Goal: Task Accomplishment & Management: Complete application form

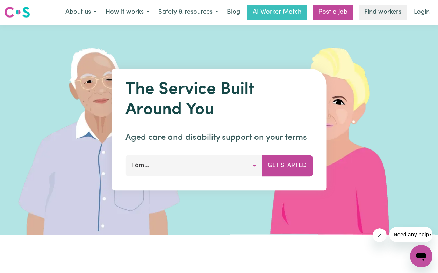
scroll to position [66, 0]
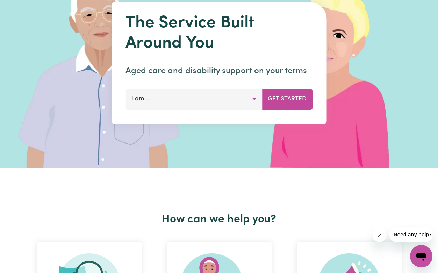
click at [236, 102] on button "I am..." at bounding box center [193, 98] width 137 height 21
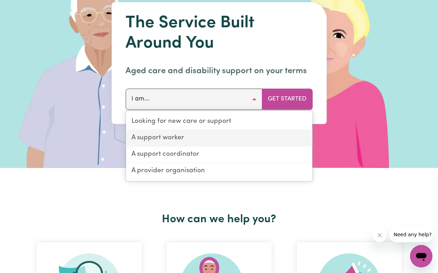
click at [224, 138] on link "A support worker" at bounding box center [219, 138] width 186 height 16
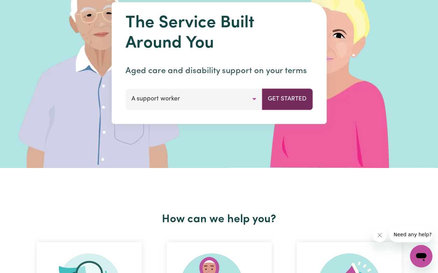
click at [286, 107] on button "Get Started" at bounding box center [287, 98] width 51 height 21
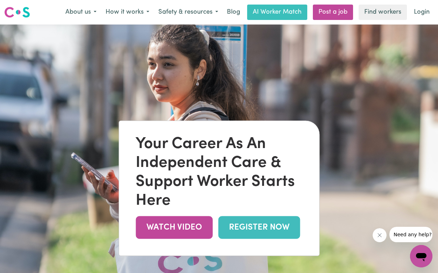
scroll to position [37, 0]
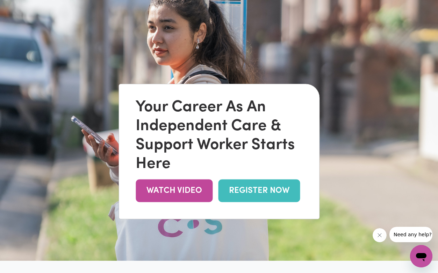
click at [264, 195] on link "REGISTER NOW" at bounding box center [259, 190] width 82 height 23
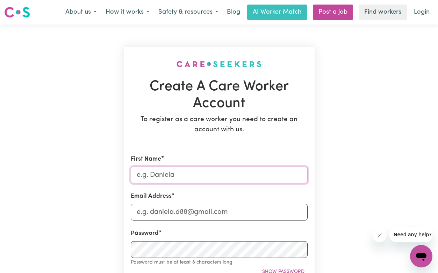
click at [208, 179] on input "First Name" at bounding box center [219, 174] width 177 height 17
type input "[PERSON_NAME]"
type input "[EMAIL_ADDRESS][DOMAIN_NAME]"
type input "0477077736"
type input "[STREET_ADDRESS][PERSON_NAME]"
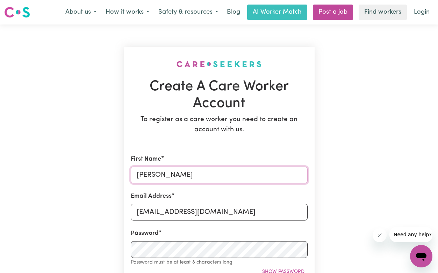
scroll to position [65, 0]
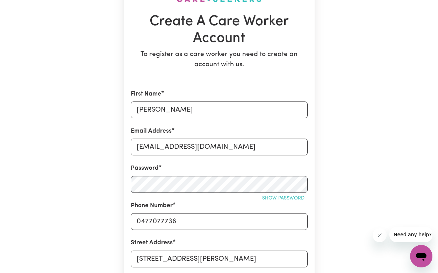
click at [271, 199] on span "Show password" at bounding box center [283, 197] width 42 height 5
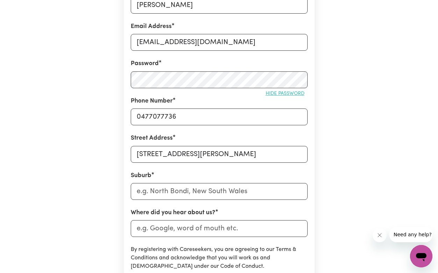
scroll to position [170, 0]
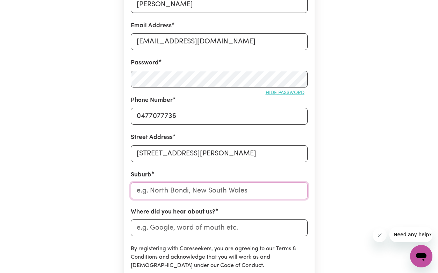
click at [180, 191] on input "text" at bounding box center [219, 190] width 177 height 17
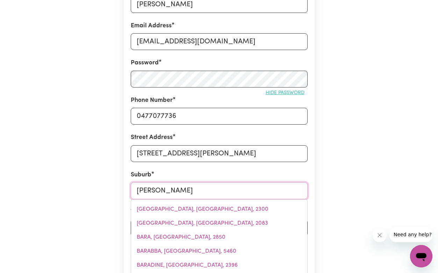
type input "[PERSON_NAME]"
type input "[PERSON_NAME][GEOGRAPHIC_DATA], [GEOGRAPHIC_DATA], 2234"
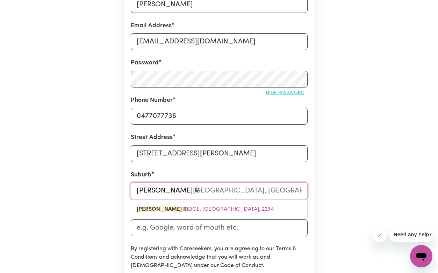
type input "[PERSON_NAME]"
type input "[PERSON_NAME], [GEOGRAPHIC_DATA], 2234"
type input "[PERSON_NAME] Rid"
type input "[PERSON_NAME] RidGE, [GEOGRAPHIC_DATA], 2234"
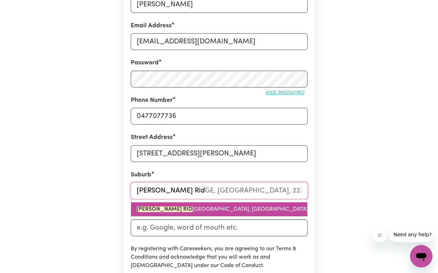
click at [193, 207] on span "[PERSON_NAME] RID GE, [GEOGRAPHIC_DATA], 2234" at bounding box center [230, 209] width 186 height 6
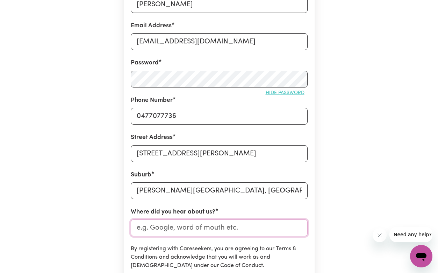
click at [198, 224] on input "Where did you hear about us?" at bounding box center [219, 227] width 177 height 17
type input "Friend"
click at [309, 218] on section "Create A Care Worker Account To register as a care worker you need to create an…" at bounding box center [219, 119] width 191 height 484
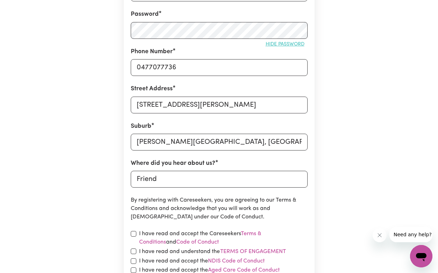
scroll to position [289, 0]
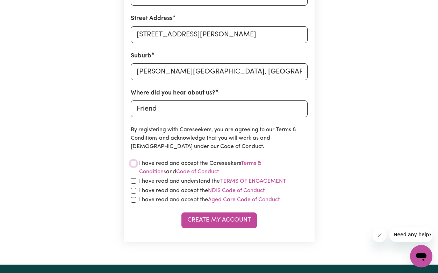
click at [132, 163] on input "checkbox" at bounding box center [134, 163] width 6 height 6
checkbox input "true"
click at [132, 181] on input "checkbox" at bounding box center [134, 181] width 6 height 6
checkbox input "true"
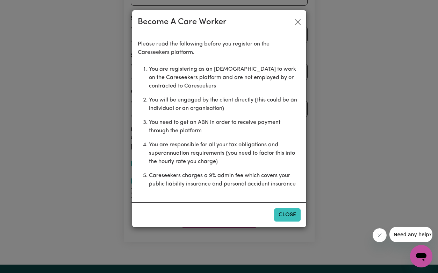
click at [292, 210] on button "Close" at bounding box center [287, 214] width 27 height 13
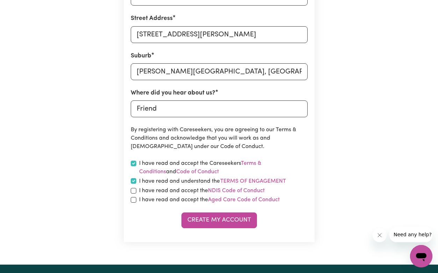
click at [137, 190] on div "I have read and accept the NDIS Code of Conduct" at bounding box center [219, 190] width 177 height 8
click at [132, 191] on input "checkbox" at bounding box center [134, 191] width 6 height 6
checkbox input "true"
click at [135, 206] on form "First Name Mikayla Email Address [EMAIL_ADDRESS][DOMAIN_NAME] Password Hide pas…" at bounding box center [219, 46] width 177 height 362
click at [135, 200] on input "checkbox" at bounding box center [134, 200] width 6 height 6
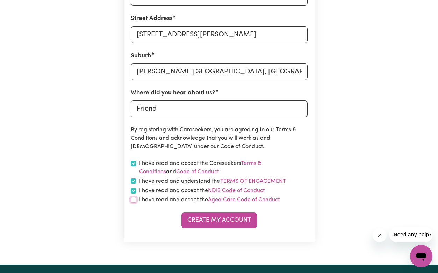
checkbox input "true"
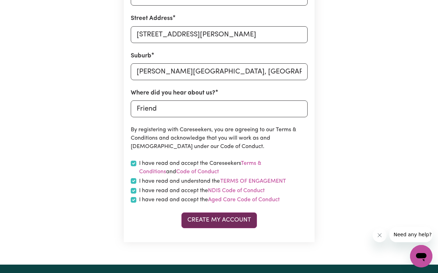
click at [207, 220] on button "Create My Account" at bounding box center [219, 219] width 76 height 15
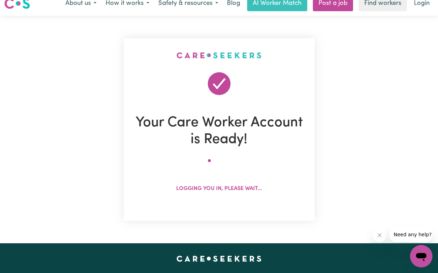
scroll to position [0, 0]
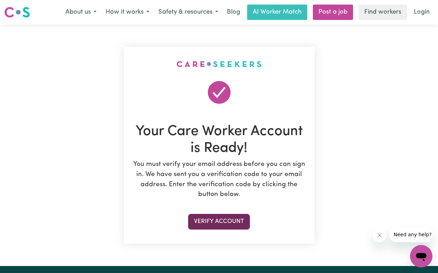
click at [239, 220] on button "Verify Account" at bounding box center [219, 221] width 62 height 15
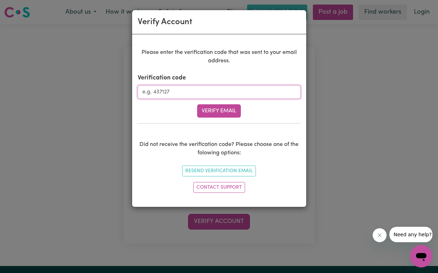
click at [181, 94] on input "Verification code" at bounding box center [219, 91] width 163 height 13
type input "846611"
click at [213, 107] on button "Verify Email" at bounding box center [219, 110] width 44 height 13
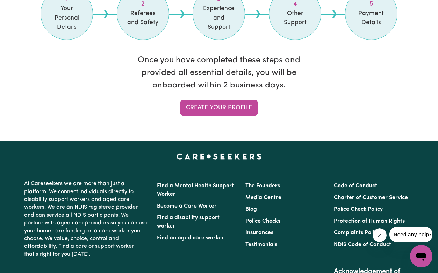
scroll to position [668, 0]
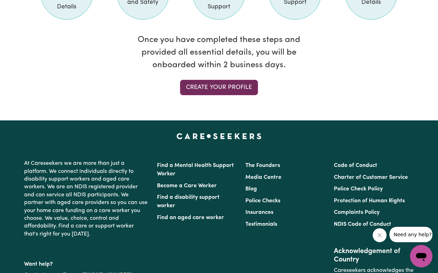
click at [221, 81] on link "Create your profile" at bounding box center [219, 87] width 78 height 15
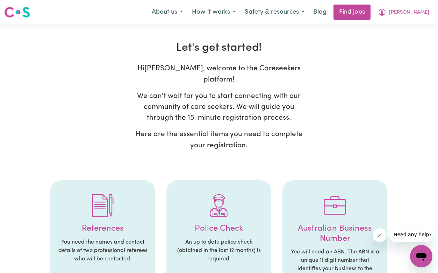
select select "Studying a healthcare related degree or qualification"
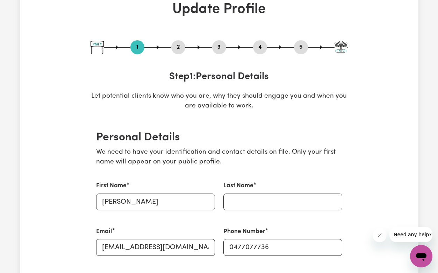
scroll to position [45, 0]
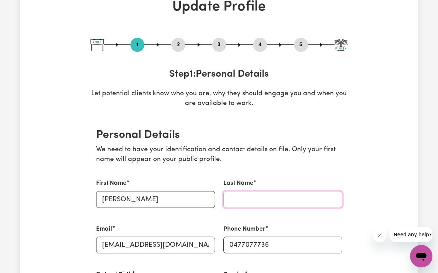
click at [263, 195] on input "Last Name" at bounding box center [282, 199] width 119 height 17
type input "[PERSON_NAME]"
click at [284, 172] on div "Last Name [PERSON_NAME]" at bounding box center [282, 192] width 127 height 45
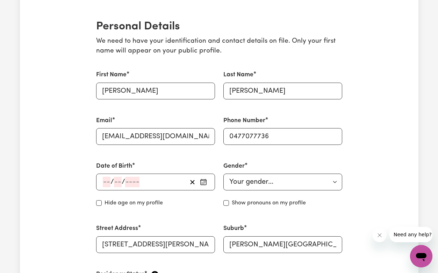
scroll to position [154, 0]
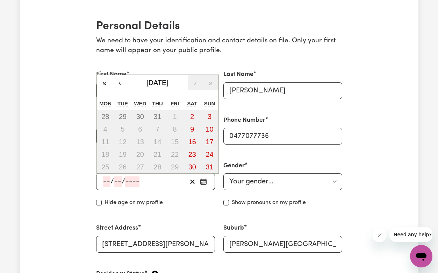
click at [105, 182] on input "number" at bounding box center [107, 181] width 8 height 10
type input "07"
type input "05"
type input "200"
type input "[DATE]"
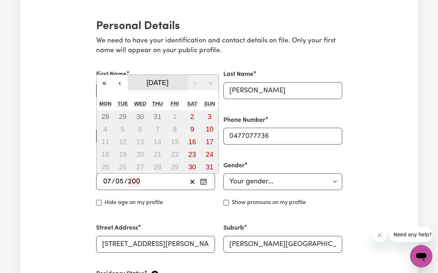
type input "7"
type input "5"
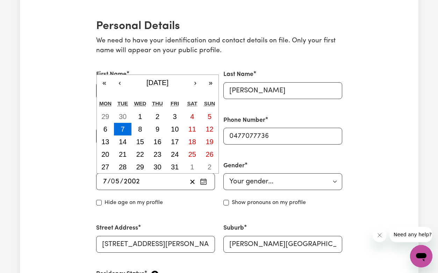
type input "2002"
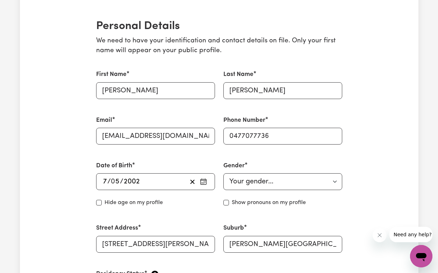
click at [92, 208] on div "Date of Birth [DEMOGRAPHIC_DATA] 7 / 0 5 / [DEMOGRAPHIC_DATA] « ‹ [DATE] › » Mo…" at bounding box center [155, 184] width 127 height 62
click at [278, 178] on select "Your gender... [DEMOGRAPHIC_DATA] [DEMOGRAPHIC_DATA] [DEMOGRAPHIC_DATA] Other P…" at bounding box center [282, 181] width 119 height 17
select select "[DEMOGRAPHIC_DATA]"
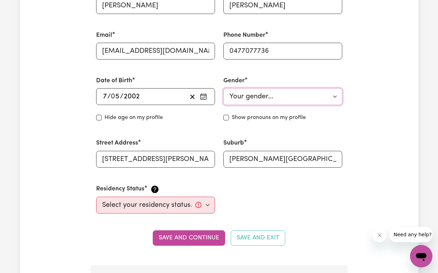
scroll to position [239, 0]
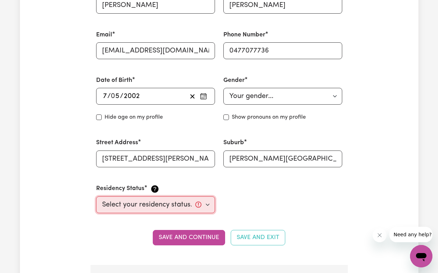
click at [166, 206] on select "Select your residency status... [DEMOGRAPHIC_DATA] citizen Australian PR [DEMOG…" at bounding box center [155, 204] width 119 height 17
select select "[DEMOGRAPHIC_DATA] Citizen"
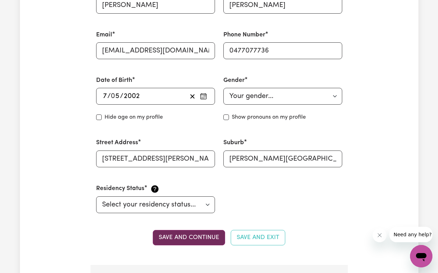
click at [200, 238] on button "Save and continue" at bounding box center [189, 237] width 72 height 15
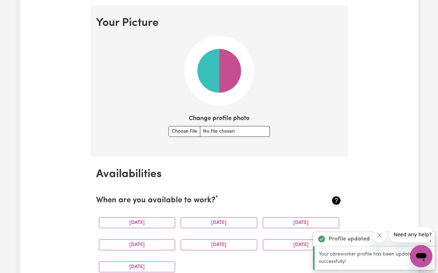
scroll to position [504, 0]
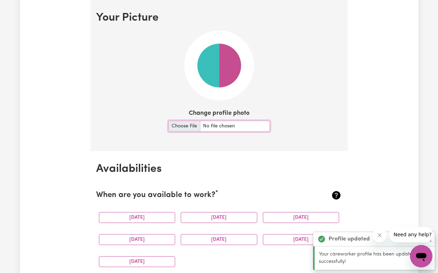
click at [188, 122] on input "Change profile photo" at bounding box center [218, 126] width 101 height 11
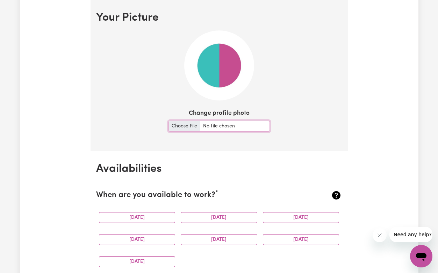
click at [186, 126] on input "Change profile photo" at bounding box center [218, 126] width 101 height 11
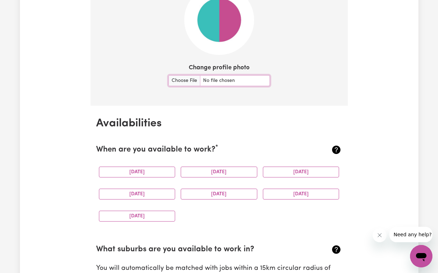
scroll to position [562, 0]
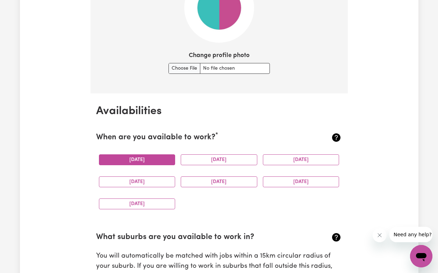
click at [156, 156] on button "[DATE]" at bounding box center [137, 159] width 77 height 11
click at [200, 158] on button "[DATE]" at bounding box center [219, 159] width 77 height 11
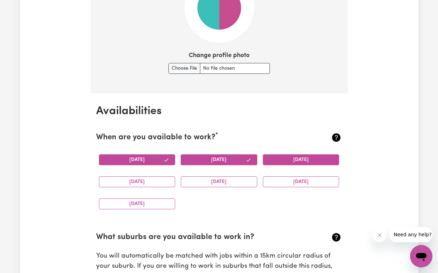
click at [292, 157] on button "[DATE]" at bounding box center [301, 159] width 77 height 11
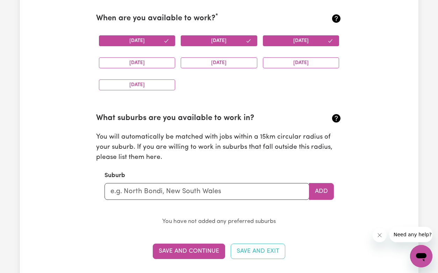
scroll to position [688, 0]
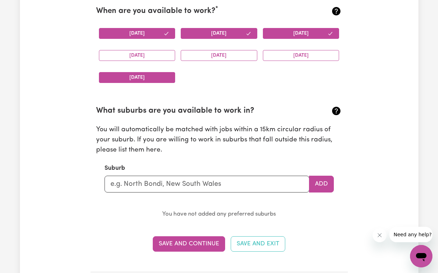
click at [169, 78] on button "[DATE]" at bounding box center [137, 77] width 77 height 11
click at [223, 184] on input "text" at bounding box center [207, 183] width 205 height 17
type input "[PERSON_NAME][GEOGRAPHIC_DATA]"
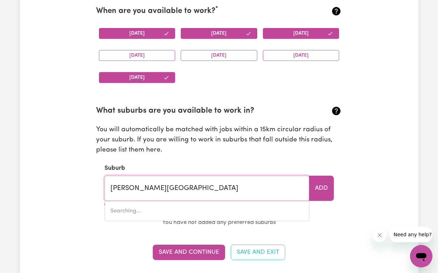
type input "[PERSON_NAME][GEOGRAPHIC_DATA], [GEOGRAPHIC_DATA], 2234"
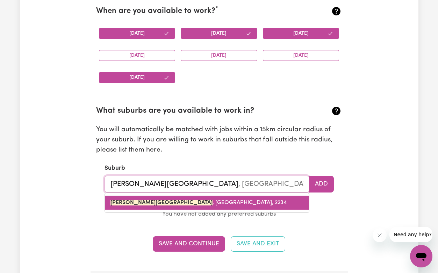
click at [257, 199] on link "[PERSON_NAME][GEOGRAPHIC_DATA] , [GEOGRAPHIC_DATA], 2234" at bounding box center [207, 202] width 204 height 14
type input "[PERSON_NAME][GEOGRAPHIC_DATA], [GEOGRAPHIC_DATA], 2234"
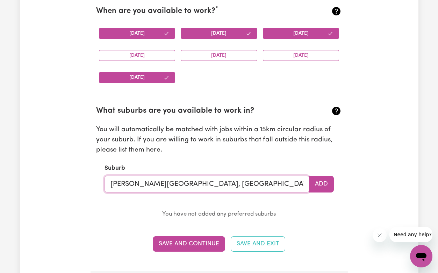
scroll to position [719, 0]
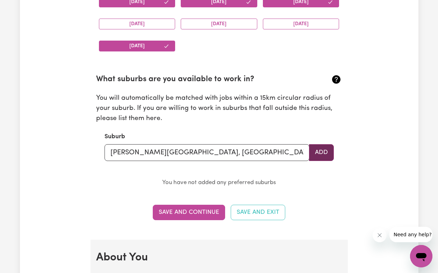
click at [321, 151] on button "Add" at bounding box center [321, 152] width 25 height 17
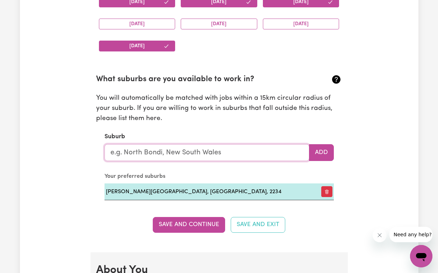
click at [242, 152] on input "text" at bounding box center [207, 152] width 205 height 17
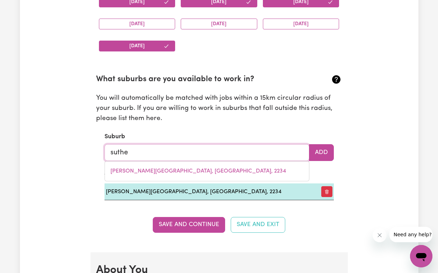
type input "[PERSON_NAME]"
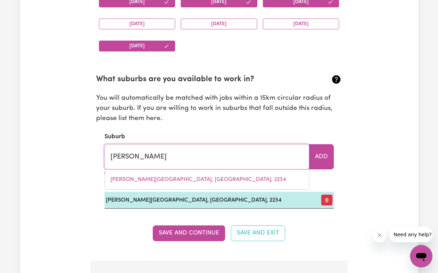
type input "[PERSON_NAME], [GEOGRAPHIC_DATA], 2232"
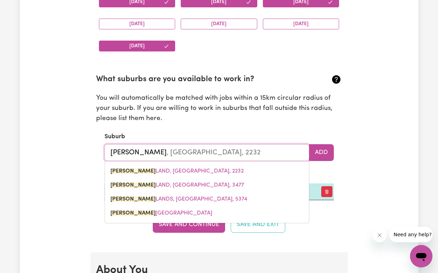
type input "sutherl"
type input "[PERSON_NAME], [GEOGRAPHIC_DATA], 2232"
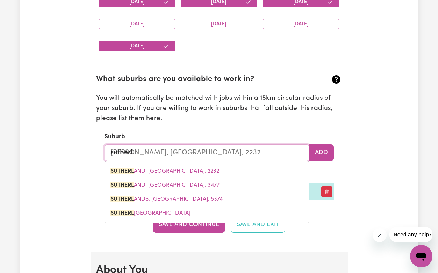
type input "sutherla"
type input "[PERSON_NAME], [GEOGRAPHIC_DATA], 2232"
type input "sutherlam"
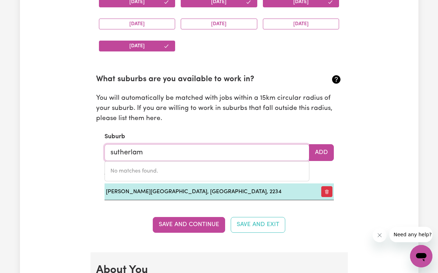
type input "sutherla"
type input "[PERSON_NAME], [GEOGRAPHIC_DATA], 2232"
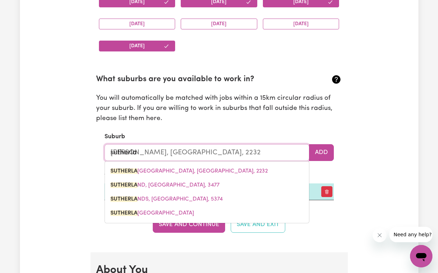
type input "sutherlan"
type input "[PERSON_NAME], [GEOGRAPHIC_DATA], 2232"
type input "[PERSON_NAME]"
type input "[GEOGRAPHIC_DATA], [GEOGRAPHIC_DATA], 2232"
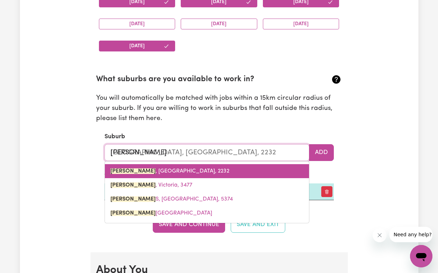
click at [251, 166] on link "[GEOGRAPHIC_DATA] , [GEOGRAPHIC_DATA], 2232" at bounding box center [207, 171] width 204 height 14
type input "[GEOGRAPHIC_DATA], [GEOGRAPHIC_DATA], 2232"
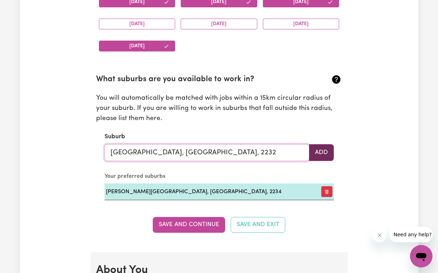
type input "[GEOGRAPHIC_DATA], [GEOGRAPHIC_DATA], 2232"
click at [331, 151] on button "Add" at bounding box center [321, 152] width 25 height 17
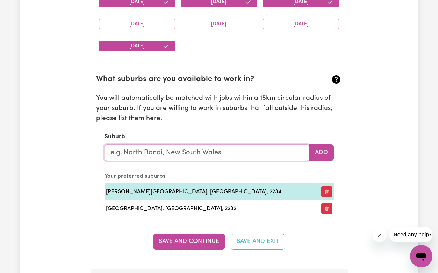
click at [222, 150] on input "text" at bounding box center [207, 152] width 205 height 17
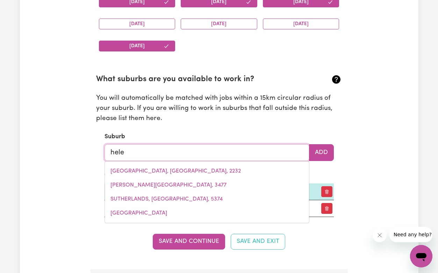
type input "[PERSON_NAME]"
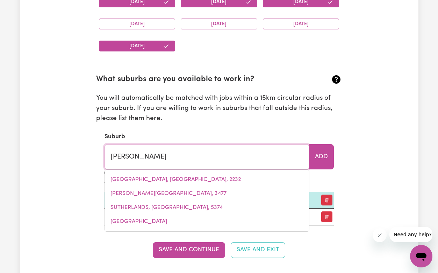
type input "[PERSON_NAME][GEOGRAPHIC_DATA], [GEOGRAPHIC_DATA], 0852"
type input "helens"
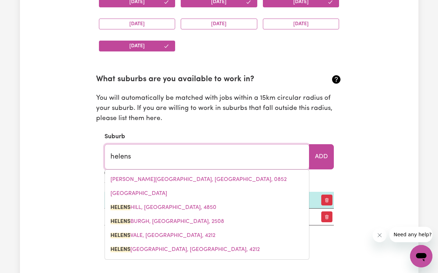
type input "[GEOGRAPHIC_DATA], [GEOGRAPHIC_DATA], 4850"
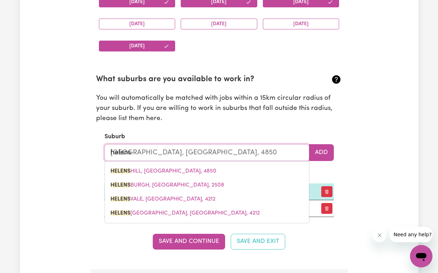
type input "helensb"
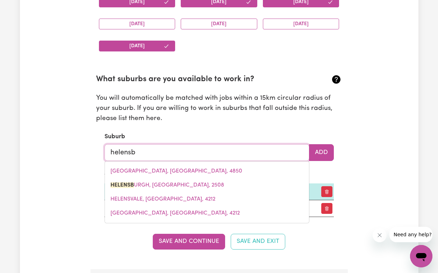
type input "helensbURGH, [GEOGRAPHIC_DATA], 2508"
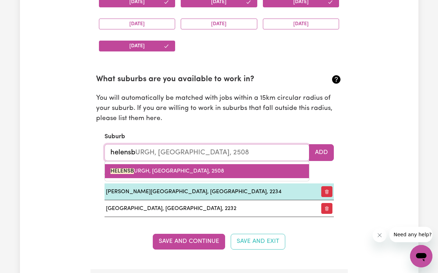
click at [242, 174] on link "HELENSB URGH, [GEOGRAPHIC_DATA], 2508" at bounding box center [207, 171] width 204 height 14
type input "[GEOGRAPHIC_DATA], [GEOGRAPHIC_DATA], 2508"
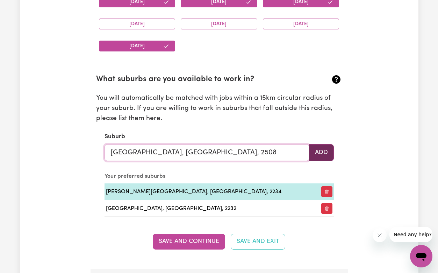
type input "[GEOGRAPHIC_DATA], [GEOGRAPHIC_DATA], 2508"
click at [323, 153] on button "Add" at bounding box center [321, 152] width 25 height 17
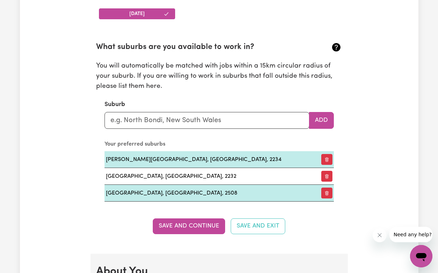
scroll to position [759, 0]
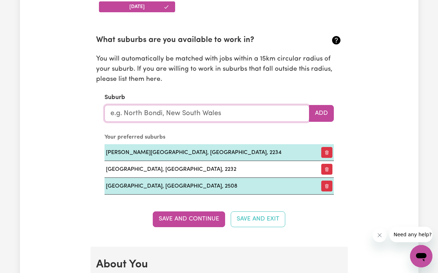
click at [202, 113] on input "text" at bounding box center [207, 113] width 205 height 17
type input "pad"
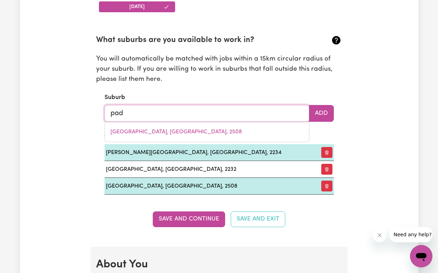
type input "[GEOGRAPHIC_DATA], [GEOGRAPHIC_DATA], 6025"
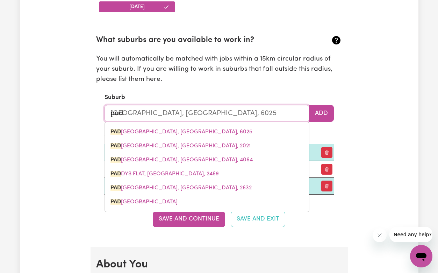
type input "pads"
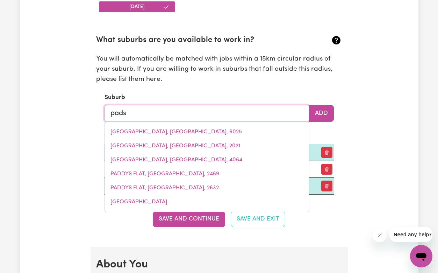
type input "padsTOW, [GEOGRAPHIC_DATA], 2211"
type input "padst"
type input "padstOW, [GEOGRAPHIC_DATA], 2211"
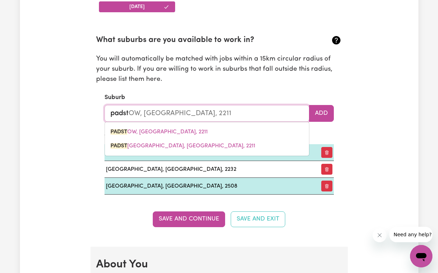
type input "padsto"
type input "padstoW, [GEOGRAPHIC_DATA], 2211"
type input "padstow"
type input "padstow, [GEOGRAPHIC_DATA], 2211"
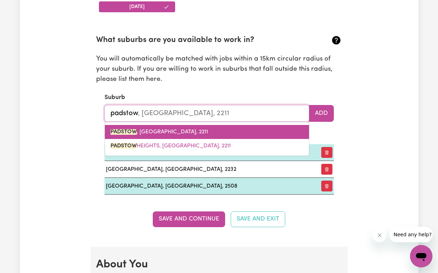
click at [221, 128] on link "PADSTOW , [GEOGRAPHIC_DATA], 2211" at bounding box center [207, 132] width 204 height 14
type input "PADSTOW, [GEOGRAPHIC_DATA], 2211"
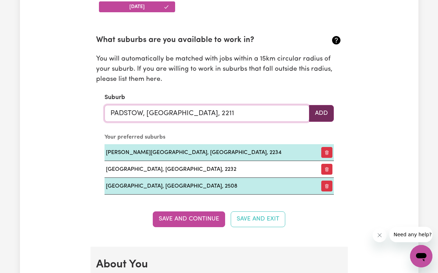
type input "PADSTOW, [GEOGRAPHIC_DATA], 2211"
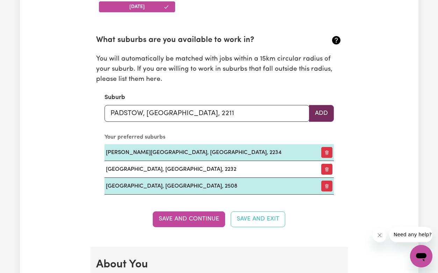
click at [323, 118] on button "Add" at bounding box center [321, 113] width 25 height 17
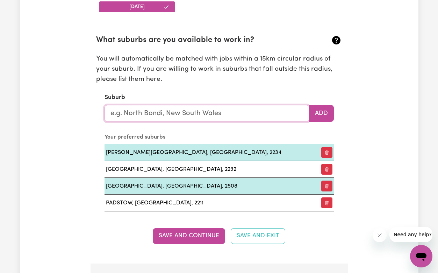
click at [239, 113] on input "text" at bounding box center [207, 113] width 205 height 17
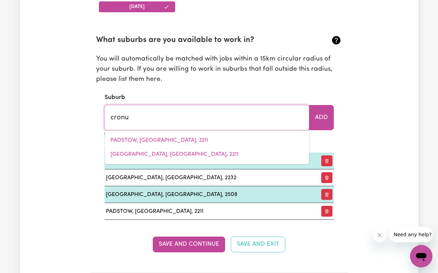
type input "cronul"
type input "cronulLA, [GEOGRAPHIC_DATA], 2230"
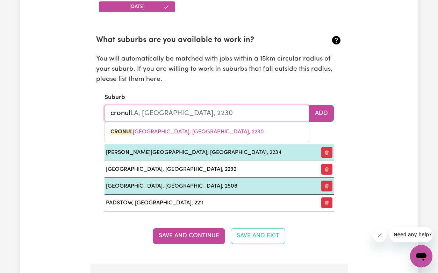
type input "cronull"
type input "cronullA, [GEOGRAPHIC_DATA], 2230"
type input "cronulla"
type input "cronulla, [GEOGRAPHIC_DATA], 2230"
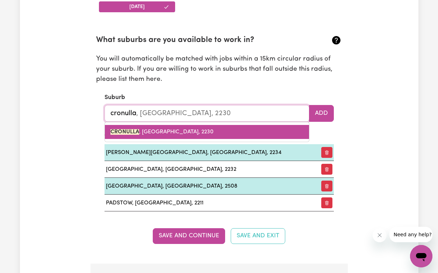
click at [245, 134] on link "CRONULLA , [GEOGRAPHIC_DATA], 2230" at bounding box center [207, 132] width 204 height 14
type input "CRONULLA, [GEOGRAPHIC_DATA], 2230"
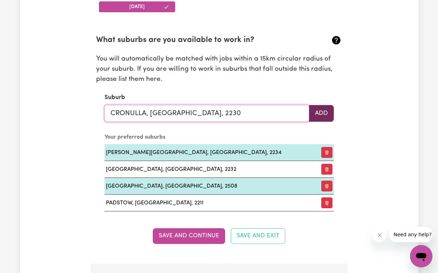
type input "CRONULLA, [GEOGRAPHIC_DATA], 2230"
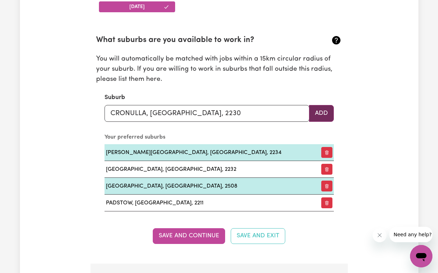
click at [322, 115] on button "Add" at bounding box center [321, 113] width 25 height 17
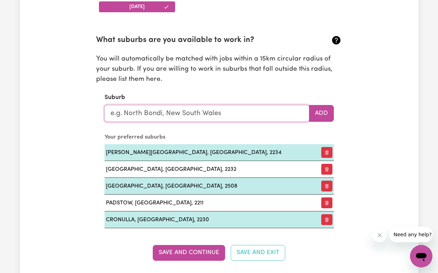
click at [220, 110] on input "text" at bounding box center [207, 113] width 205 height 17
type input "hols"
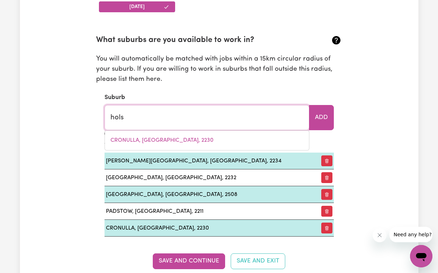
type input "holsWORTHY, [GEOGRAPHIC_DATA], 2173"
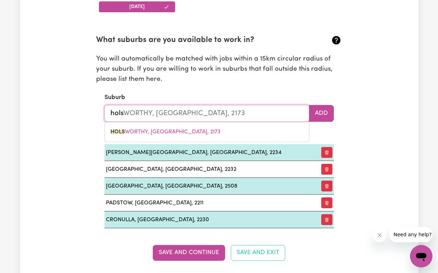
type input "holsw"
type input "holswORTHY, [GEOGRAPHIC_DATA], 2173"
type input "holswo"
type input "holswoRTHY, [GEOGRAPHIC_DATA], 2173"
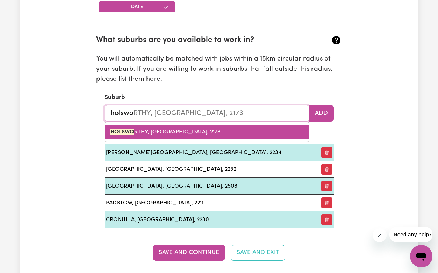
click at [228, 131] on link "HOLSWO RTHY, [GEOGRAPHIC_DATA], 2173" at bounding box center [207, 132] width 204 height 14
type input "HOLSWORTHY, [GEOGRAPHIC_DATA], 2173"
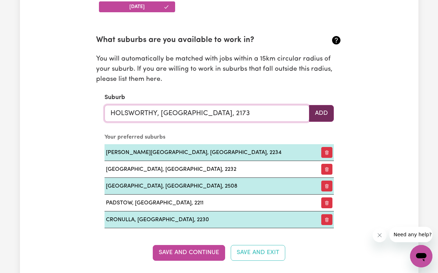
type input "HOLSWORTHY, [GEOGRAPHIC_DATA], 2173"
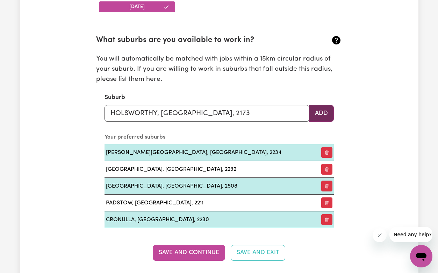
click at [324, 110] on button "Add" at bounding box center [321, 113] width 25 height 17
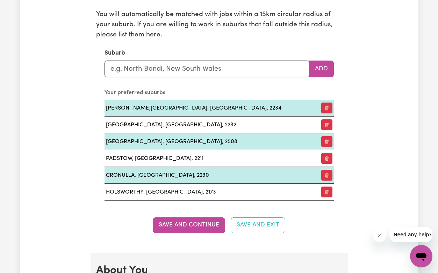
scroll to position [812, 0]
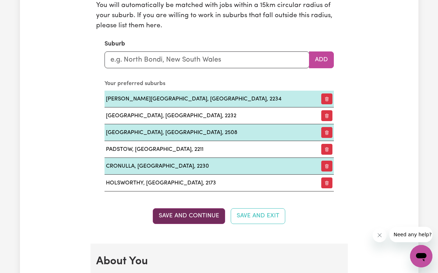
click at [198, 214] on button "Save and Continue" at bounding box center [189, 215] width 72 height 15
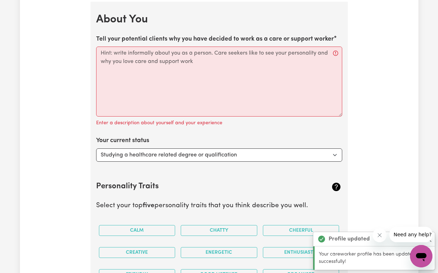
scroll to position [1055, 0]
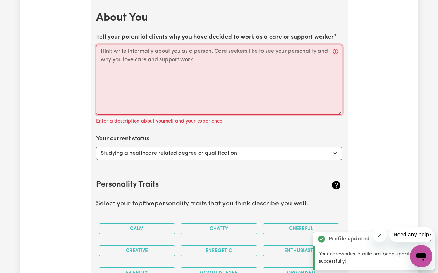
click at [229, 82] on textarea "Tell your potential clients why you have decided to work as a care or support w…" at bounding box center [219, 80] width 246 height 70
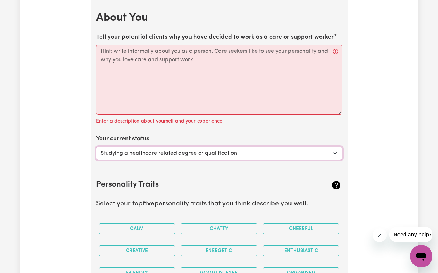
click at [221, 156] on select "Select... Studying a healthcare related degree or qualification Studying a non-…" at bounding box center [219, 152] width 246 height 13
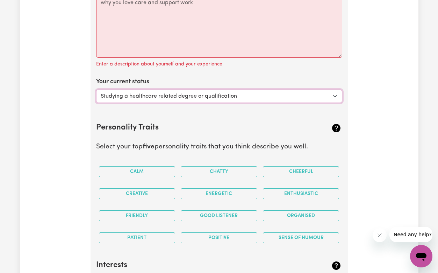
scroll to position [1121, 0]
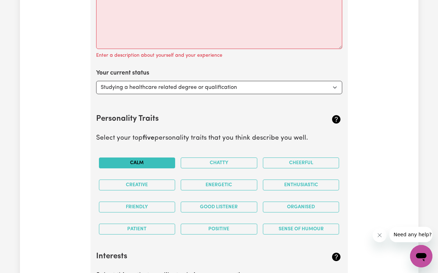
click at [154, 160] on button "Calm" at bounding box center [137, 162] width 77 height 11
click at [166, 208] on button "Friendly" at bounding box center [137, 206] width 77 height 11
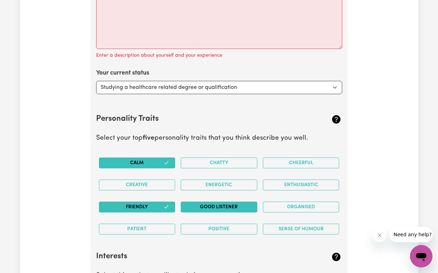
click at [214, 211] on button "Good Listener" at bounding box center [219, 206] width 77 height 11
click at [224, 229] on button "Positive" at bounding box center [219, 228] width 77 height 11
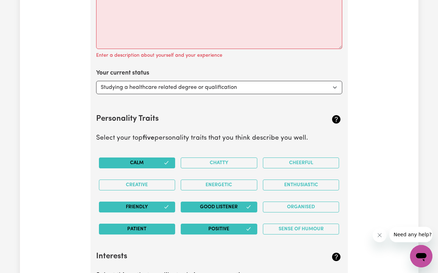
click at [157, 229] on button "Patient" at bounding box center [137, 228] width 77 height 11
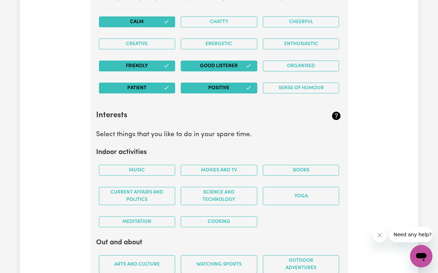
scroll to position [1264, 0]
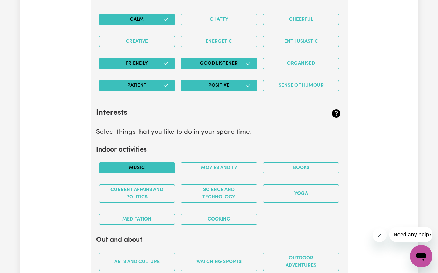
click at [160, 168] on button "Music" at bounding box center [137, 167] width 77 height 11
click at [299, 170] on button "Books" at bounding box center [301, 167] width 77 height 11
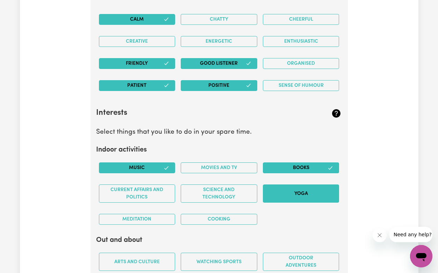
click at [299, 191] on button "Yoga" at bounding box center [301, 193] width 77 height 18
click at [224, 222] on button "Cooking" at bounding box center [219, 219] width 77 height 11
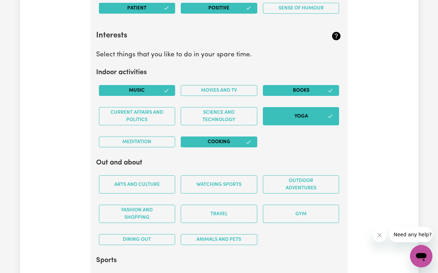
scroll to position [1343, 0]
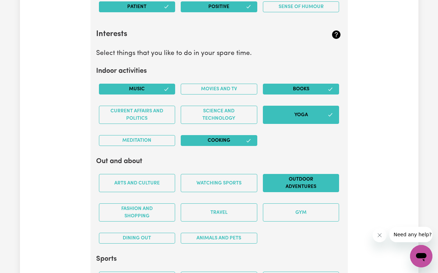
click at [299, 183] on button "Outdoor adventures" at bounding box center [301, 183] width 77 height 18
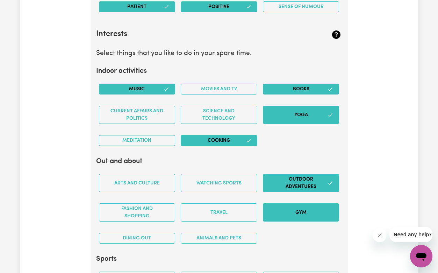
click at [299, 218] on button "Gym" at bounding box center [301, 212] width 77 height 18
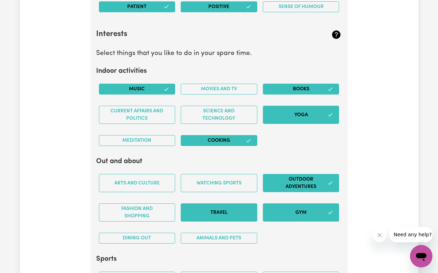
click at [238, 208] on button "Travel" at bounding box center [219, 212] width 77 height 18
click at [236, 237] on button "Animals and pets" at bounding box center [219, 237] width 77 height 11
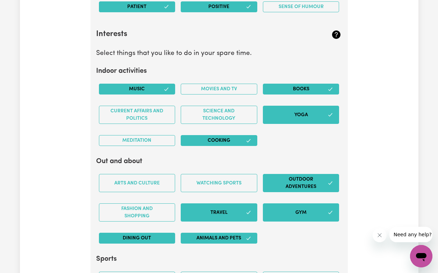
click at [154, 237] on button "Dining out" at bounding box center [137, 237] width 77 height 11
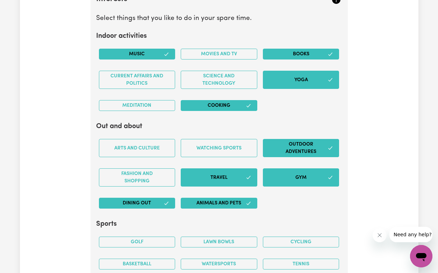
scroll to position [1397, 0]
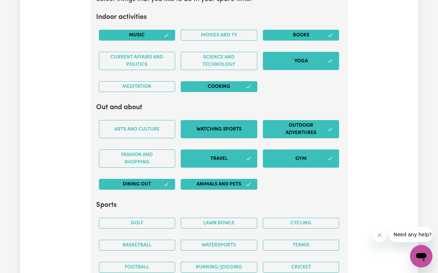
click at [195, 132] on button "Watching sports" at bounding box center [219, 129] width 77 height 18
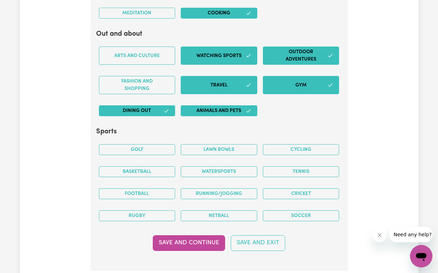
scroll to position [1472, 0]
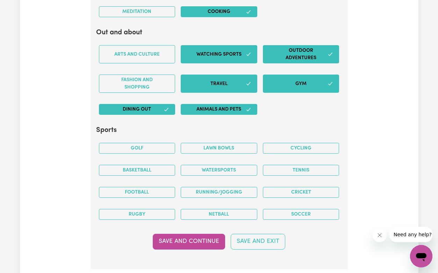
click at [220, 186] on div "Running/Jogging" at bounding box center [219, 192] width 82 height 22
click at [222, 192] on button "Running/Jogging" at bounding box center [219, 192] width 77 height 11
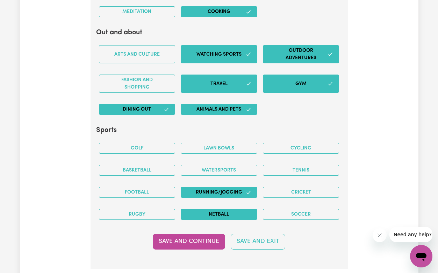
click at [229, 211] on button "Netball" at bounding box center [219, 214] width 77 height 11
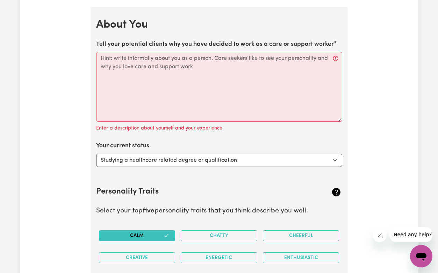
scroll to position [1048, 0]
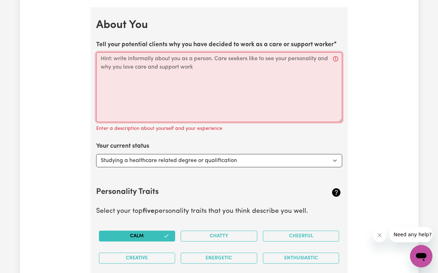
click at [328, 64] on textarea "Tell your potential clients why you have decided to work as a care or support w…" at bounding box center [219, 87] width 246 height 70
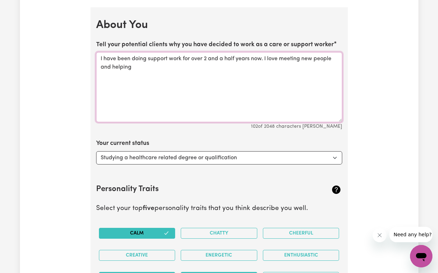
drag, startPoint x: 269, startPoint y: 57, endPoint x: 272, endPoint y: 67, distance: 10.5
click at [272, 67] on textarea "I have been doing support work for over 2 and a half years now. I love meeting …" at bounding box center [219, 87] width 246 height 70
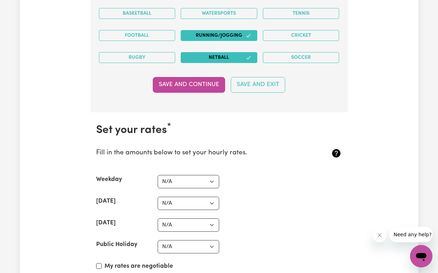
scroll to position [1632, 0]
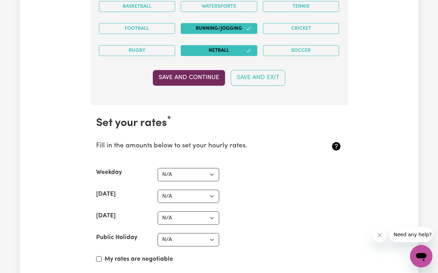
type textarea "I have been doing support work for over 2 and a half years now. I have always l…"
click at [197, 81] on button "Save and Continue" at bounding box center [189, 77] width 72 height 15
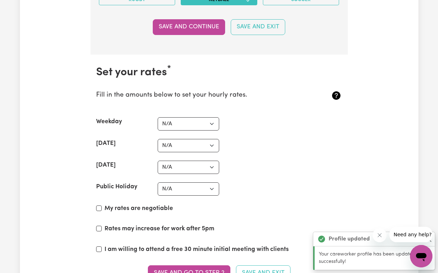
scroll to position [1738, 0]
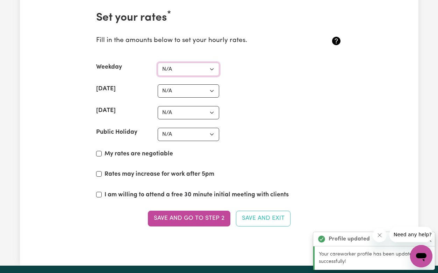
click at [200, 70] on select "N/A $37 $38 $39 $40 $41 $42 $43 $44 $45 $46 $47 $48 $49 $50 $51 $52 $53 $54 $55…" at bounding box center [189, 69] width 62 height 13
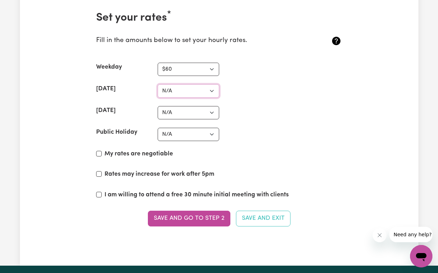
click at [193, 93] on select "N/A $37 $38 $39 $40 $41 $42 $43 $44 $45 $46 $47 $48 $49 $50 $51 $52 $53 $54 $55…" at bounding box center [189, 90] width 62 height 13
click at [168, 69] on select "N/A $37 $38 $39 $40 $41 $42 $43 $44 $45 $46 $47 $48 $49 $50 $51 $52 $53 $54 $55…" at bounding box center [189, 69] width 62 height 13
select select "65"
click at [191, 93] on select "N/A $37 $38 $39 $40 $41 $42 $43 $44 $45 $46 $47 $48 $49 $50 $51 $52 $53 $54 $55…" at bounding box center [189, 90] width 62 height 13
select select "90"
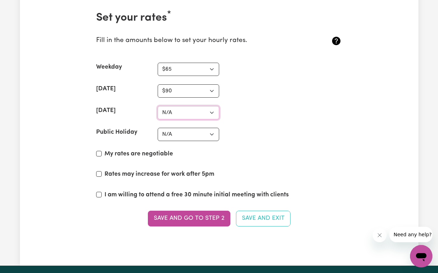
click at [183, 111] on select "N/A $37 $38 $39 $40 $41 $42 $43 $44 $45 $46 $47 $48 $49 $50 $51 $52 $53 $54 $55…" at bounding box center [189, 112] width 62 height 13
select select "115"
drag, startPoint x: 1, startPoint y: 154, endPoint x: 186, endPoint y: 137, distance: 186.1
click at [186, 137] on select "N/A $37 $38 $39 $40 $41 $42 $43 $44 $45 $46 $47 $48 $49 $50 $51 $52 $53 $54 $55…" at bounding box center [189, 134] width 62 height 13
select select "140"
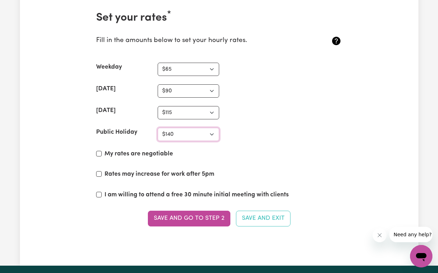
click at [181, 133] on select "N/A $37 $38 $39 $40 $41 $42 $43 $44 $45 $46 $47 $48 $49 $50 $51 $52 $53 $54 $55…" at bounding box center [189, 134] width 62 height 13
click at [133, 151] on label "My rates are negotiable" at bounding box center [139, 153] width 69 height 9
click at [102, 151] on input "My rates are negotiable" at bounding box center [99, 154] width 6 height 6
checkbox input "true"
click at [267, 158] on div "My rates are negotiable" at bounding box center [219, 155] width 246 height 12
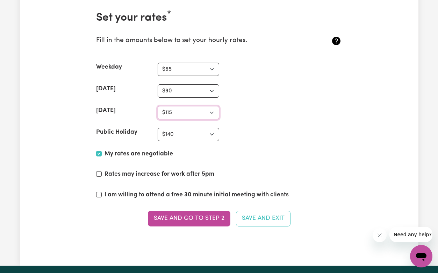
click at [187, 115] on select "N/A $37 $38 $39 $40 $41 $42 $43 $44 $45 $46 $47 $48 $49 $50 $51 $52 $53 $54 $55…" at bounding box center [189, 112] width 62 height 13
click at [204, 159] on div "My rates are negotiable" at bounding box center [219, 155] width 246 height 12
click at [176, 110] on select "N/A $37 $38 $39 $40 $41 $42 $43 $44 $45 $46 $47 $48 $49 $50 $51 $52 $53 $54 $55…" at bounding box center [189, 112] width 62 height 13
select select "115"
click at [243, 118] on div "[DATE] N/A $37 $38 $39 $40 $41 $42 $43 $44 $45 $46 $47 $48 $49 $50 $51 $52 $53 …" at bounding box center [219, 112] width 246 height 13
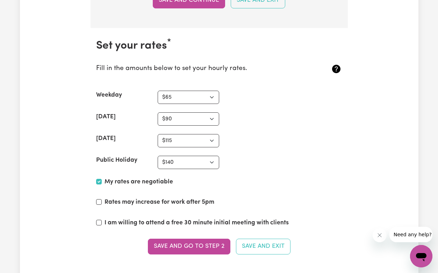
scroll to position [1709, 0]
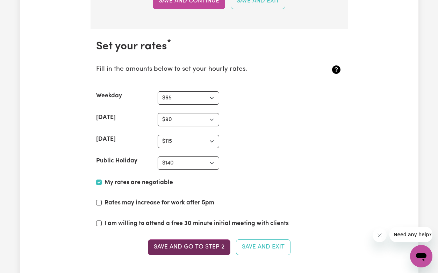
click at [163, 246] on button "Save and go to Step 2" at bounding box center [189, 246] width 82 height 15
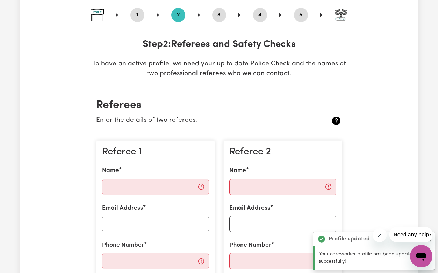
scroll to position [104, 0]
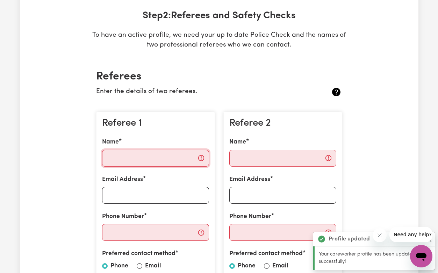
click at [154, 155] on input "Name" at bounding box center [155, 158] width 107 height 17
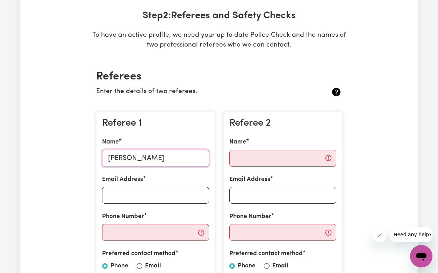
scroll to position [188, 0]
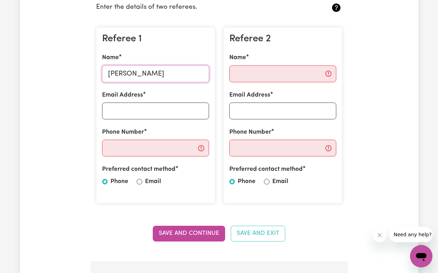
type input "[PERSON_NAME]"
click at [142, 183] on div "Preferred contact method Phone Email" at bounding box center [155, 177] width 107 height 24
click at [142, 182] on input "Email" at bounding box center [140, 182] width 6 height 6
radio input "true"
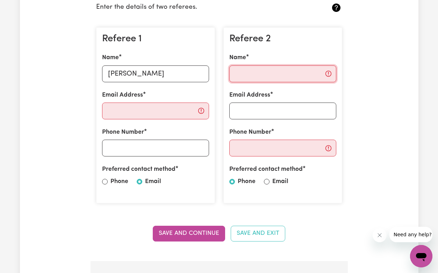
click at [262, 78] on input "Name" at bounding box center [282, 73] width 107 height 17
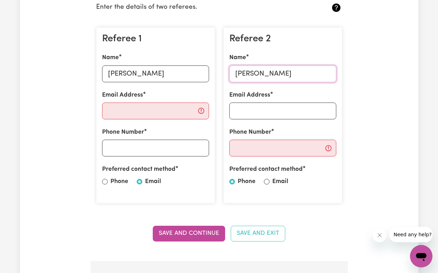
type input "[PERSON_NAME]"
click at [136, 103] on input "Email Address" at bounding box center [155, 110] width 107 height 17
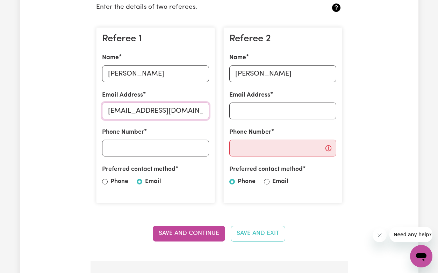
type input "[EMAIL_ADDRESS][DOMAIN_NAME]"
click at [116, 144] on input "Phone Number" at bounding box center [155, 147] width 107 height 17
type input "0415260804"
click at [265, 105] on input "Email Address" at bounding box center [282, 110] width 107 height 17
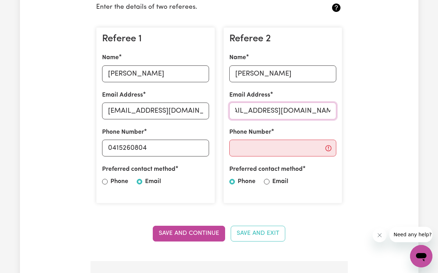
type input "[EMAIL_ADDRESS][DOMAIN_NAME]"
click at [294, 146] on input "Phone Number" at bounding box center [282, 147] width 107 height 17
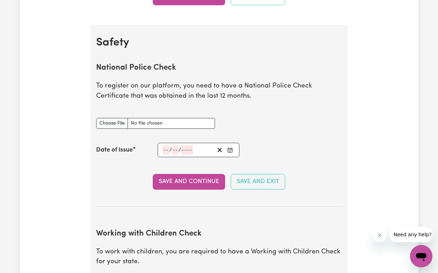
scroll to position [425, 0]
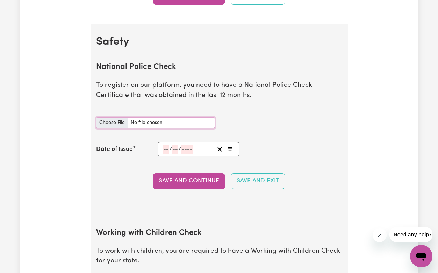
click at [153, 124] on input "National Police Check document" at bounding box center [155, 122] width 119 height 11
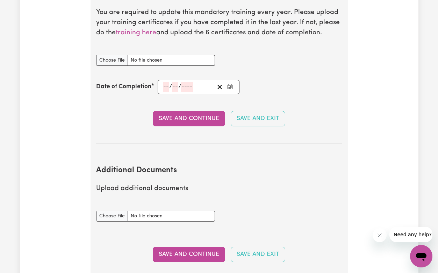
scroll to position [1208, 0]
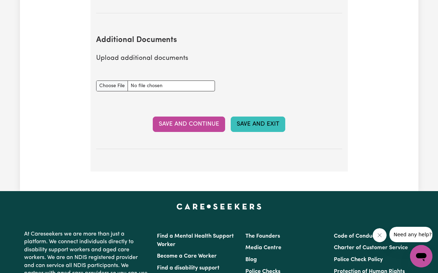
click at [257, 128] on button "Save and Exit" at bounding box center [258, 123] width 55 height 15
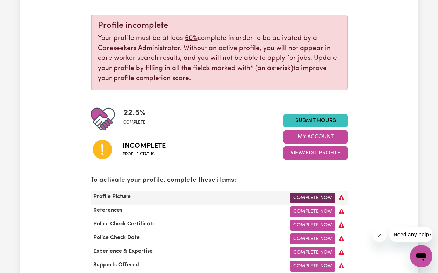
scroll to position [141, 0]
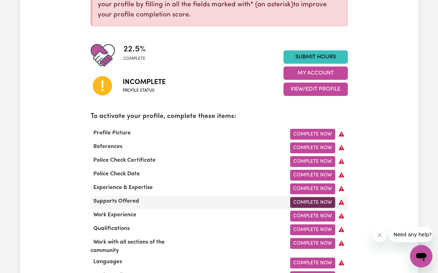
click at [315, 202] on link "Complete Now" at bounding box center [312, 202] width 45 height 11
